Goal: Transaction & Acquisition: Obtain resource

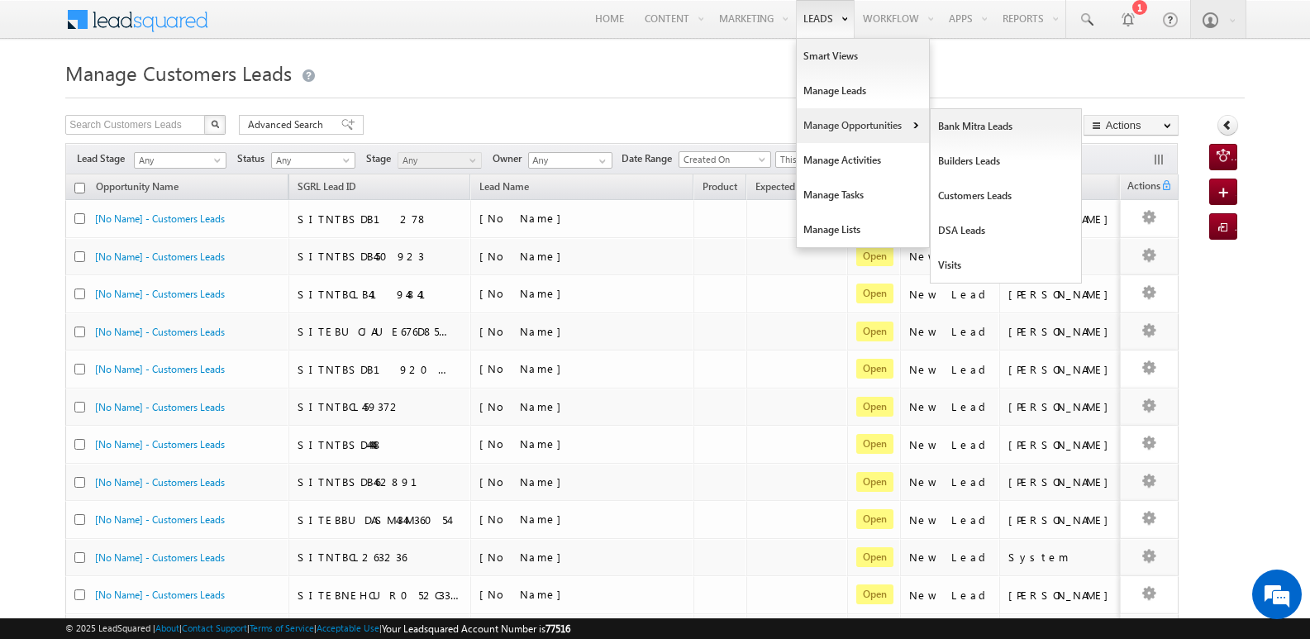
click at [822, 121] on link "Manage Opportunities" at bounding box center [863, 125] width 132 height 35
click at [954, 194] on link "Customers Leads" at bounding box center [1006, 196] width 151 height 35
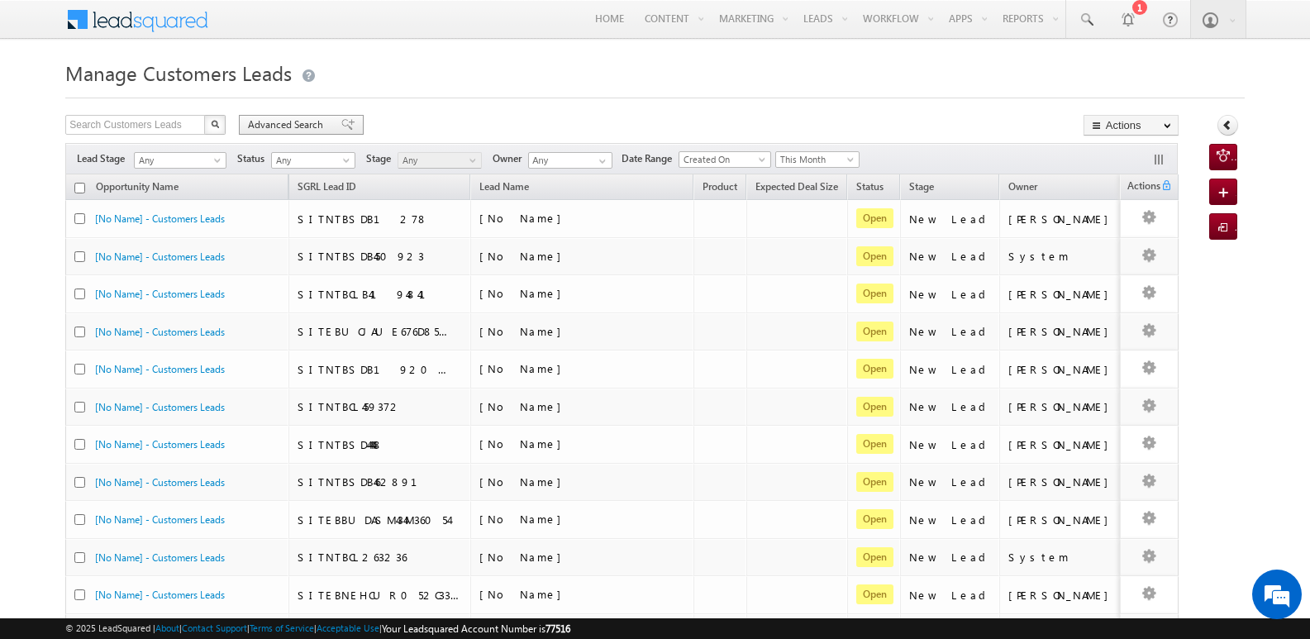
click at [341, 122] on span at bounding box center [347, 125] width 13 height 12
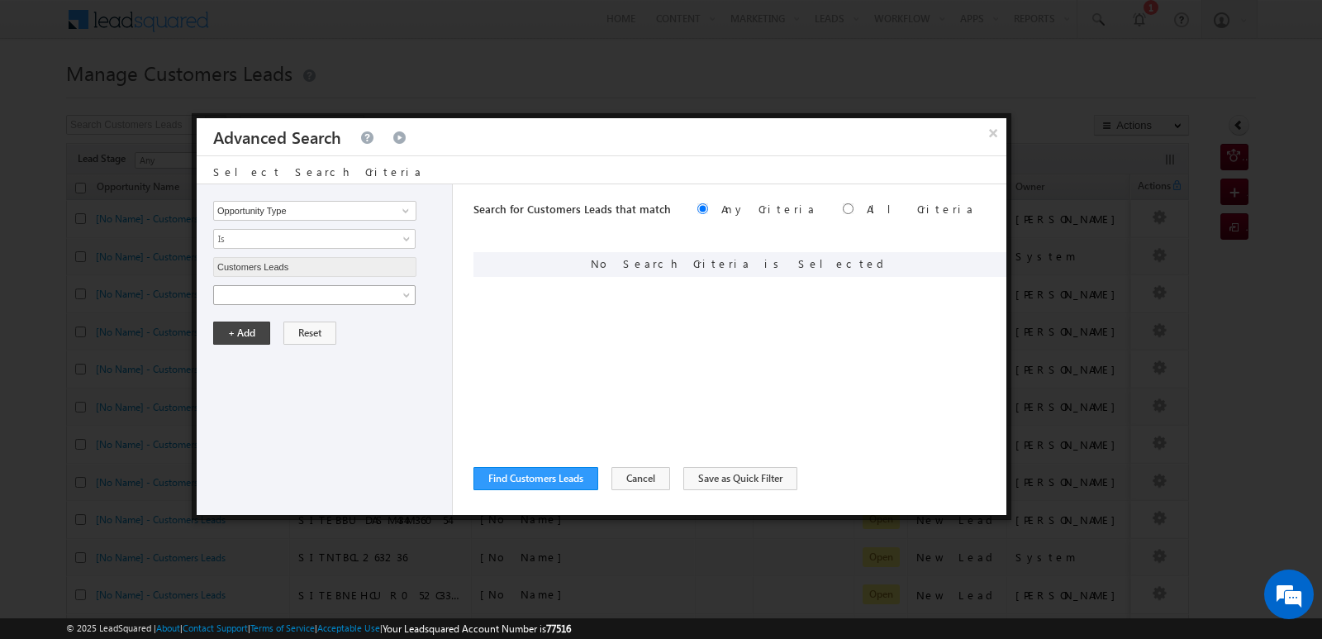
click at [338, 302] on span at bounding box center [303, 295] width 179 height 15
click at [329, 324] on span "Is" at bounding box center [303, 323] width 179 height 15
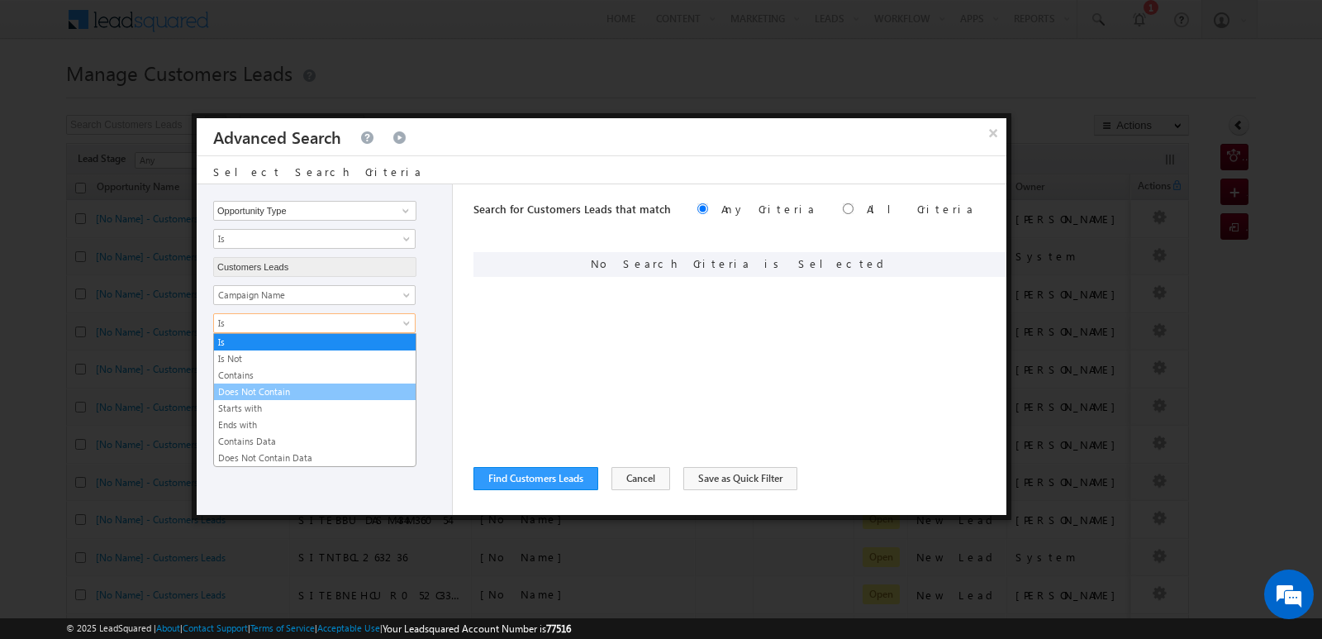
click at [282, 383] on li "Does Not Contain" at bounding box center [315, 391] width 202 height 17
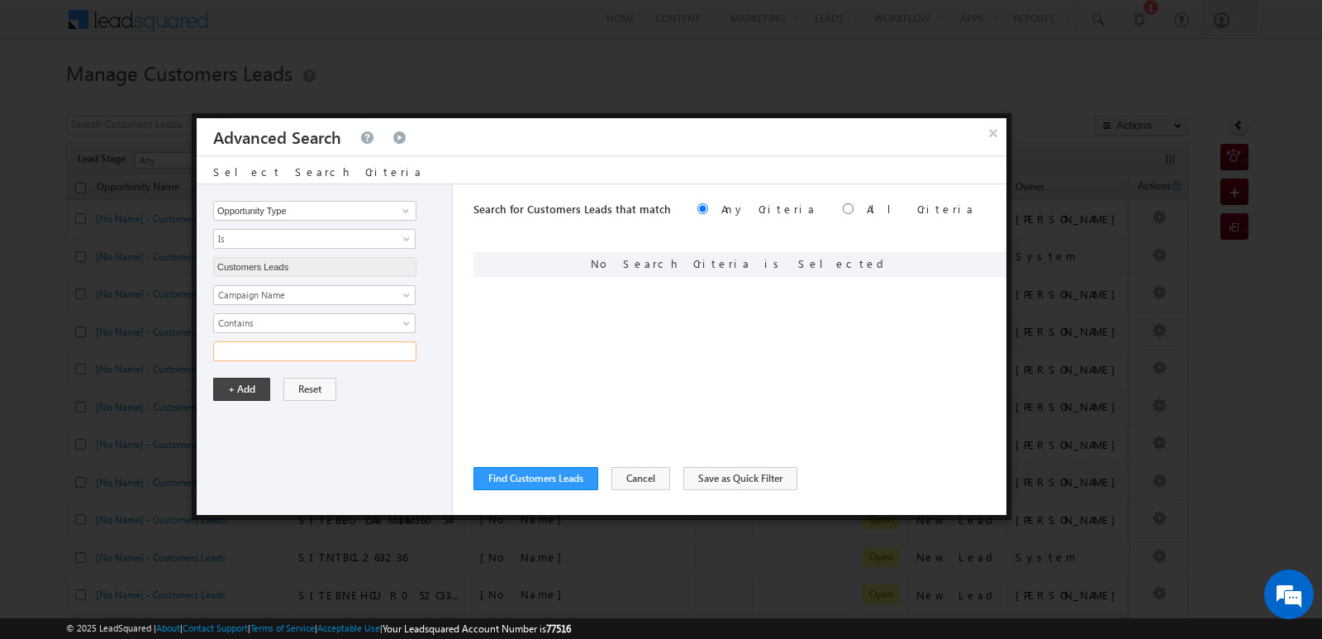
click at [369, 352] on input "text" at bounding box center [314, 351] width 203 height 20
type input "16SEP25"
click at [405, 412] on div "Opportunity Type Lead Owner Sales Group Prospect Id Address 1 Address 2 Age Ass…" at bounding box center [325, 349] width 256 height 331
click at [243, 386] on button "+ Add" at bounding box center [241, 389] width 57 height 23
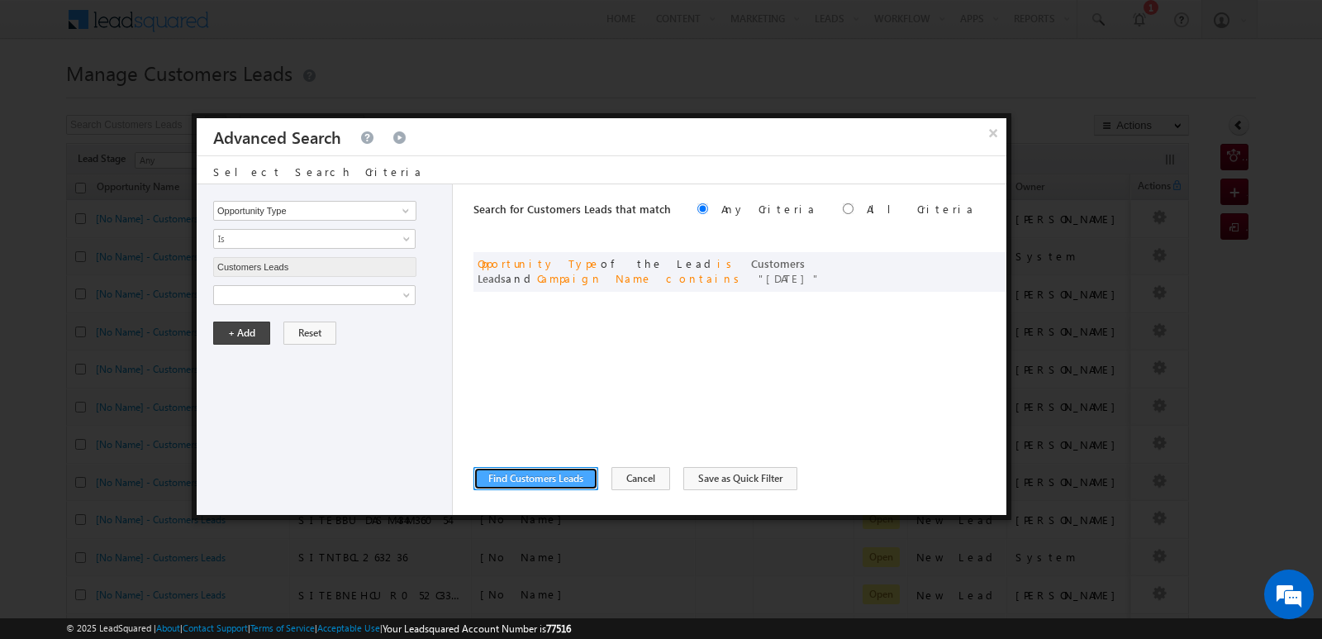
click at [532, 482] on button "Find Customers Leads" at bounding box center [536, 478] width 125 height 23
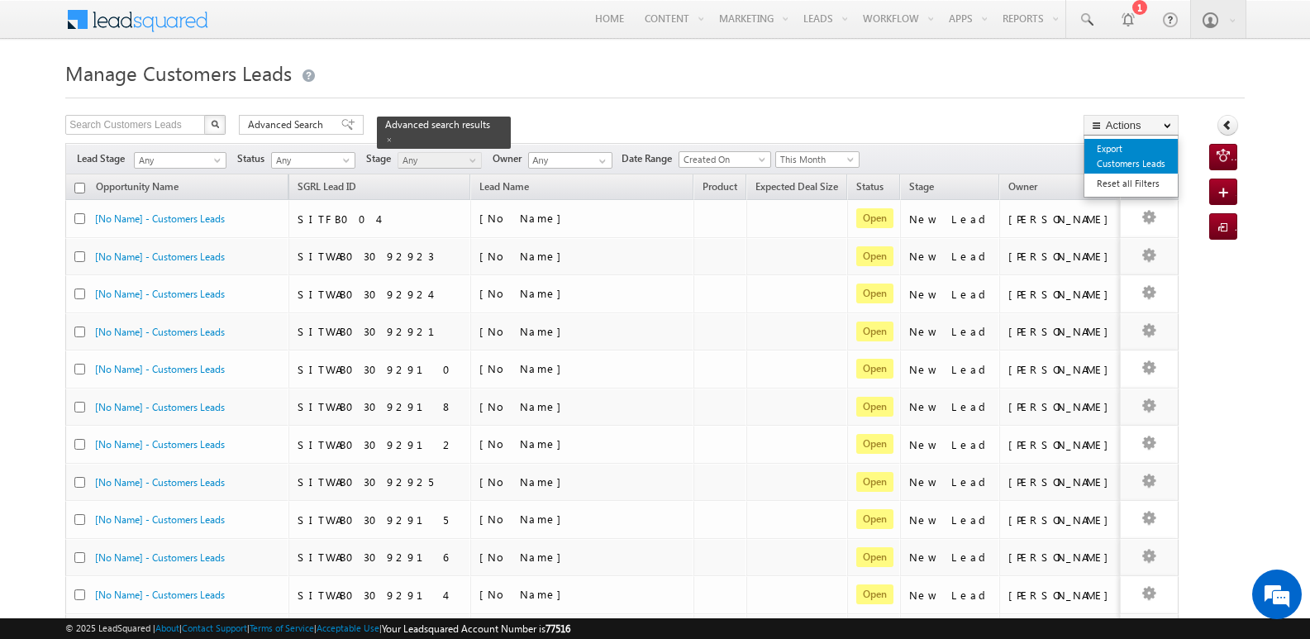
click at [1116, 145] on link "Export Customers Leads" at bounding box center [1130, 156] width 93 height 35
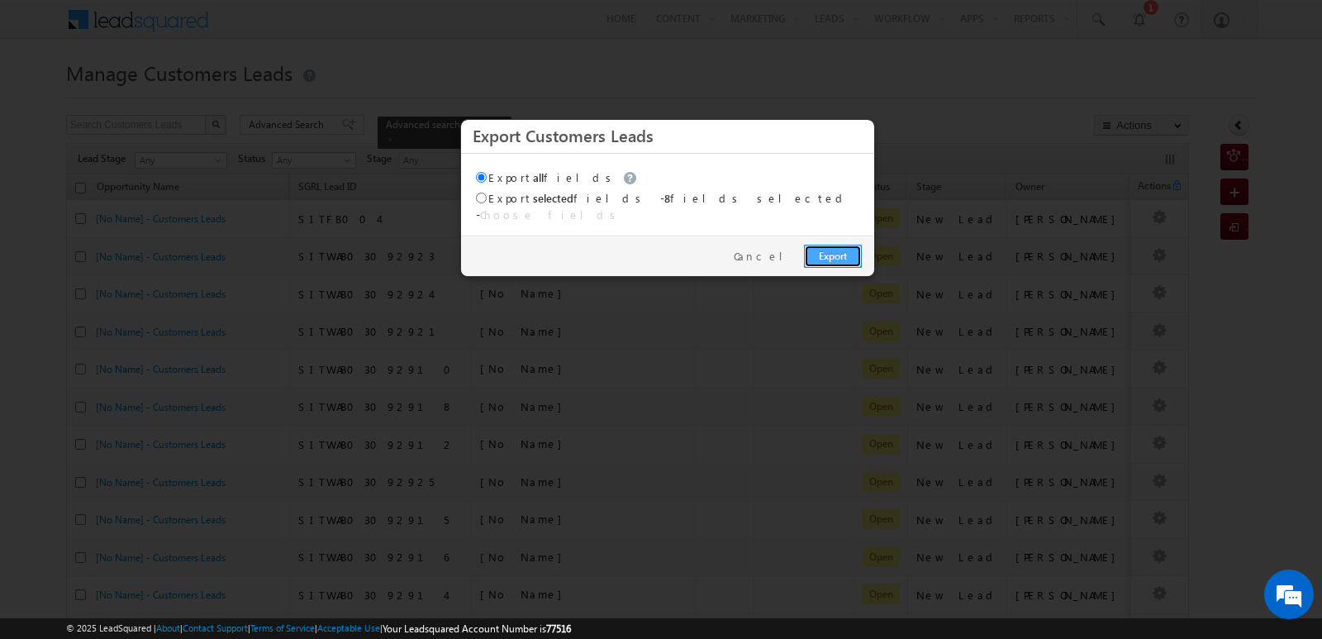
click at [825, 247] on link "Export" at bounding box center [833, 256] width 58 height 23
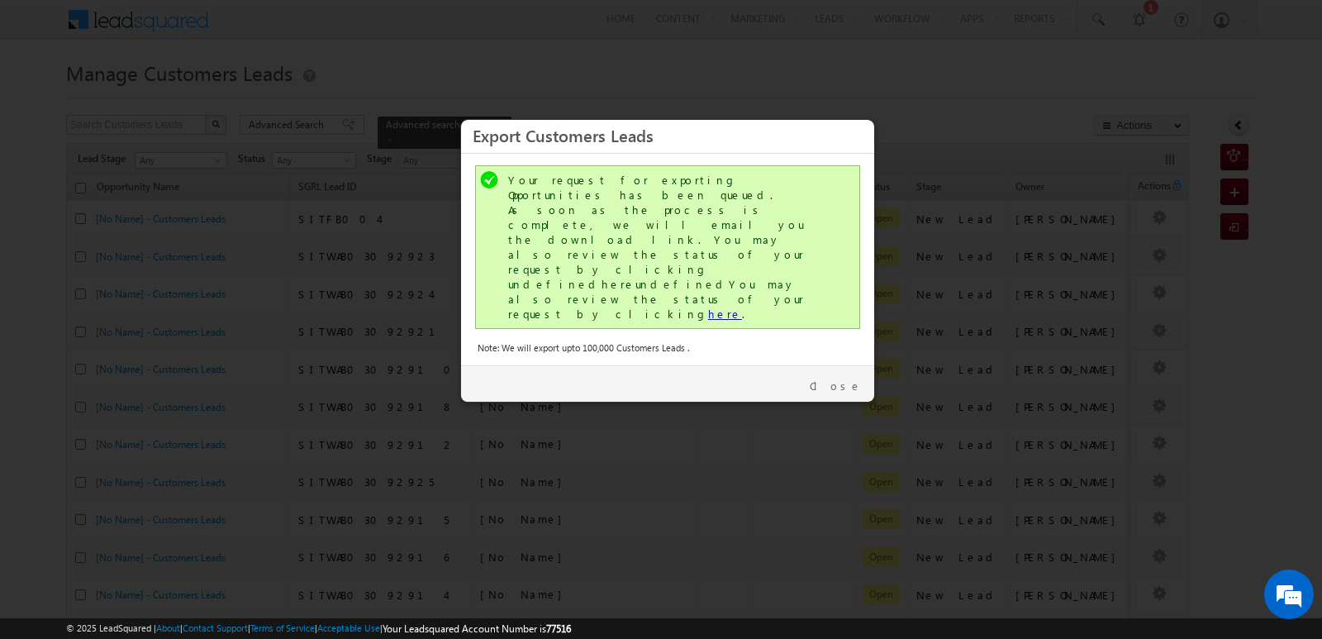
click at [708, 307] on link "here" at bounding box center [725, 314] width 34 height 14
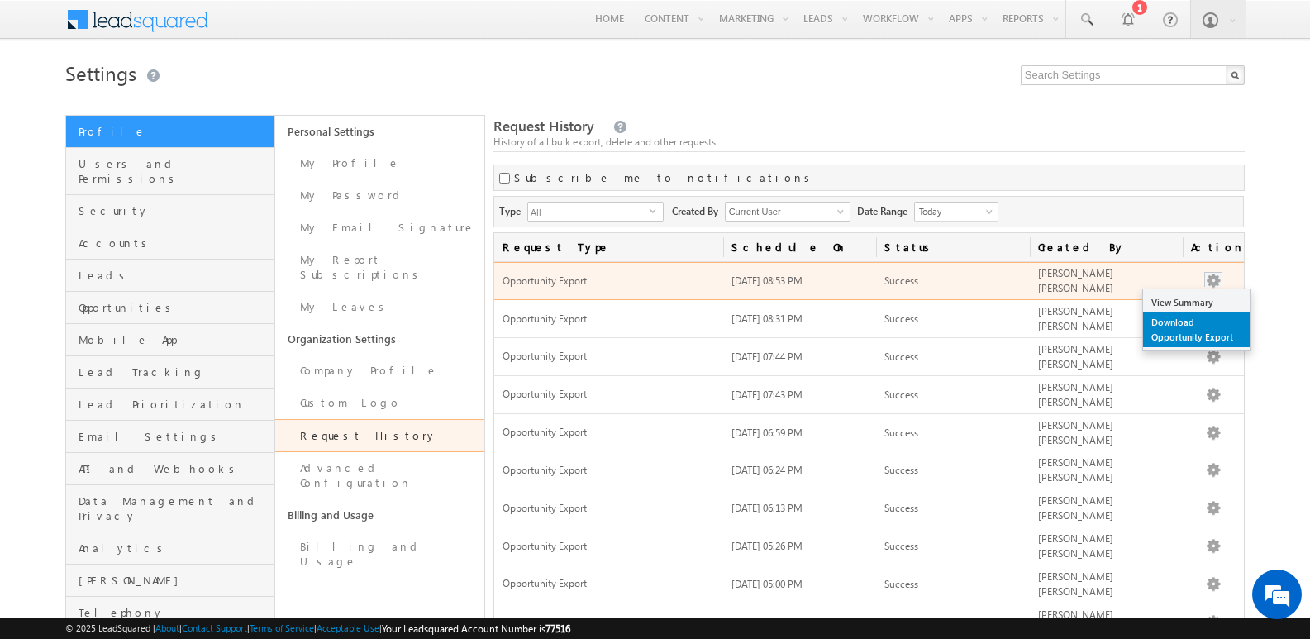
click at [1166, 326] on link "Download Opportunity Export" at bounding box center [1196, 329] width 107 height 35
